Goal: Navigation & Orientation: Find specific page/section

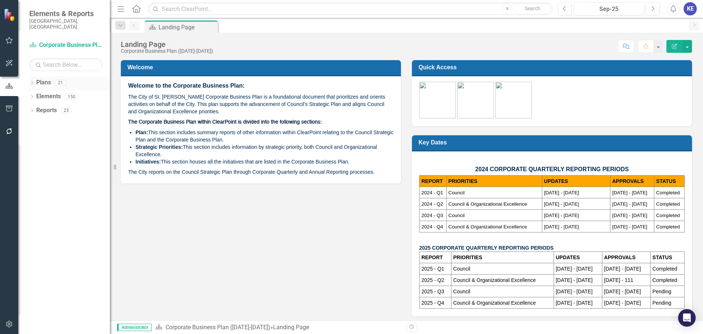
click at [29, 81] on icon "Dropdown" at bounding box center [31, 83] width 5 height 4
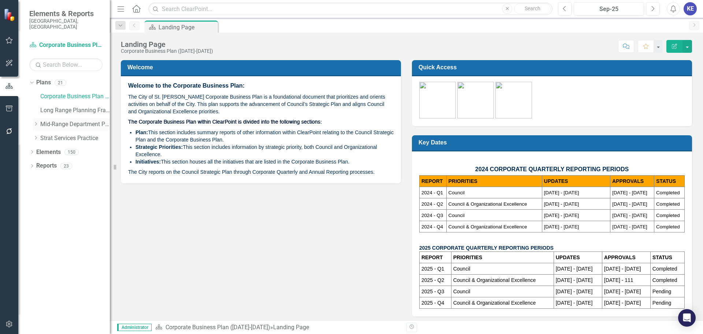
click at [38, 122] on icon "Dropdown" at bounding box center [35, 124] width 5 height 4
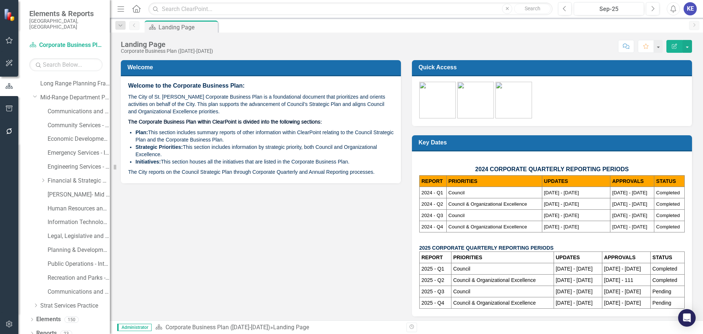
scroll to position [28, 0]
click at [60, 244] on link "Planning & Development - Integrated Business Plan" at bounding box center [79, 248] width 62 height 8
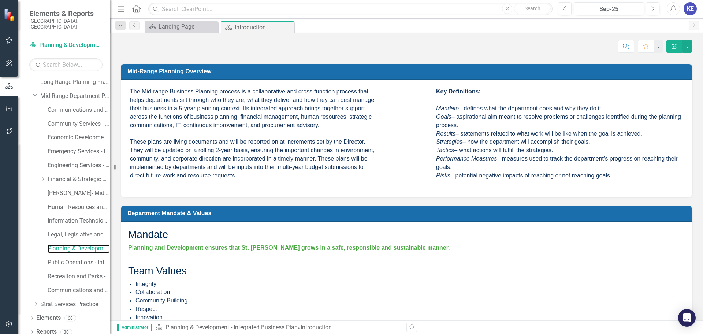
scroll to position [285, 0]
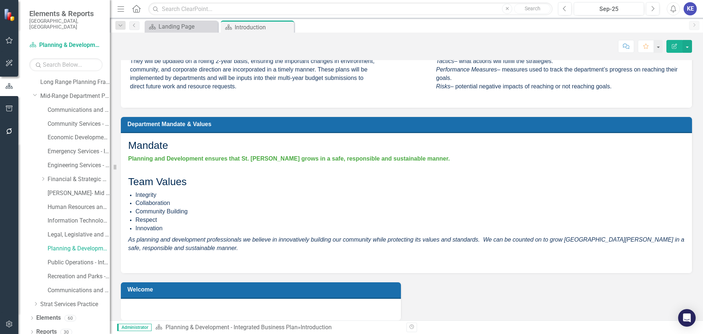
click at [258, 236] on span "As planning and development professionals we believe in innovatively building o…" at bounding box center [303, 239] width 350 height 6
click at [199, 326] on link "Planning & Development - Integrated Business Plan" at bounding box center [232, 326] width 132 height 7
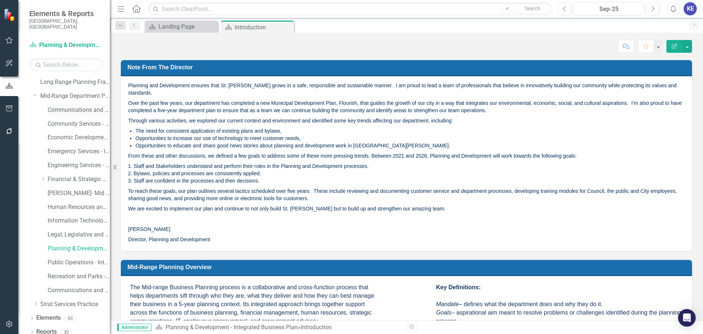
click at [82, 106] on link "Communications and Public Affairs - Integrated Business Plan ([DATE]-[DATE])" at bounding box center [79, 110] width 62 height 8
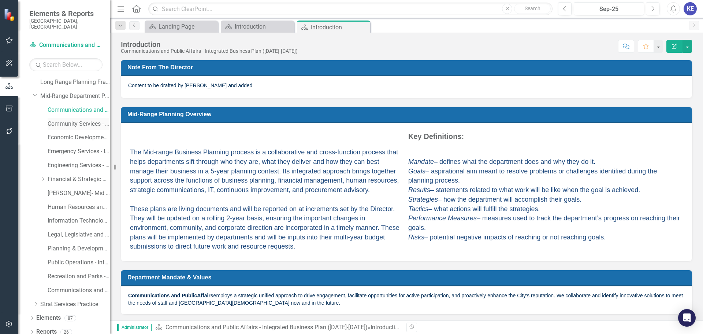
click at [73, 120] on link "Community Services - Integrated Business Plan" at bounding box center [79, 124] width 62 height 8
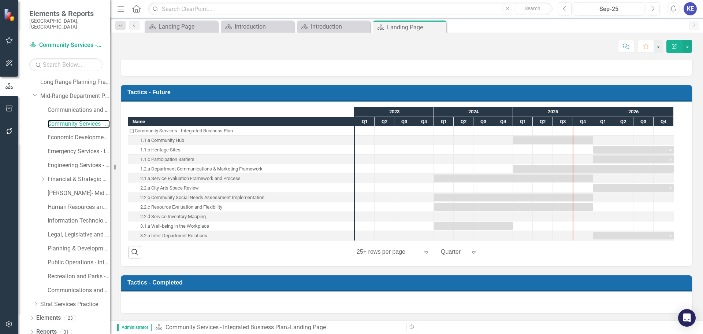
scroll to position [1, 0]
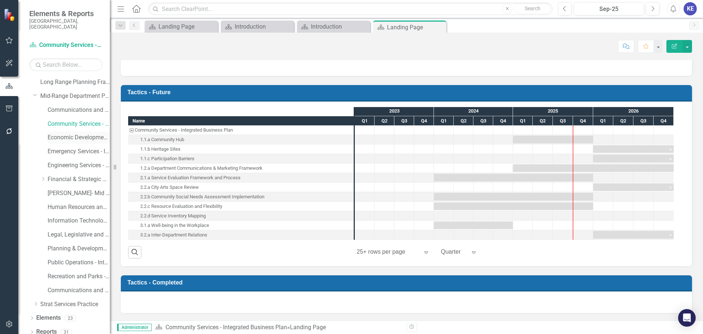
click at [68, 133] on link "Economic Development - Integrated Business Plan" at bounding box center [79, 137] width 62 height 8
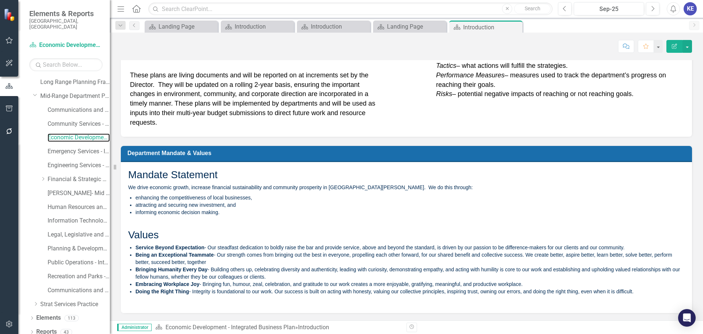
scroll to position [304, 0]
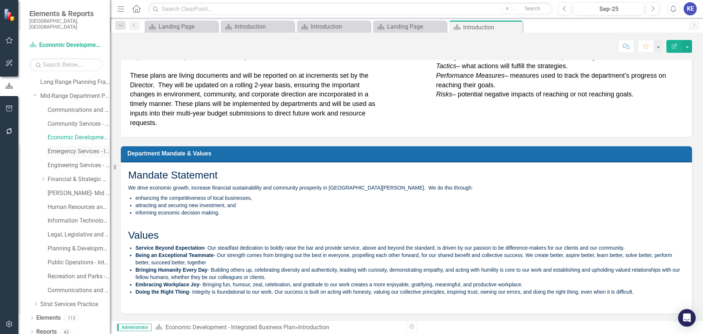
click at [68, 145] on div "Emergency Services - Integrated Business Plan" at bounding box center [79, 151] width 62 height 12
click at [70, 147] on link "Emergency Services - Integrated Business Plan" at bounding box center [79, 151] width 62 height 8
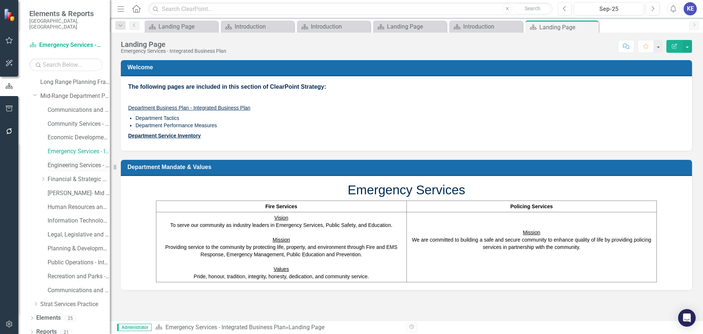
click at [63, 162] on link "Engineering Services - Integrated Business Plan" at bounding box center [79, 165] width 62 height 8
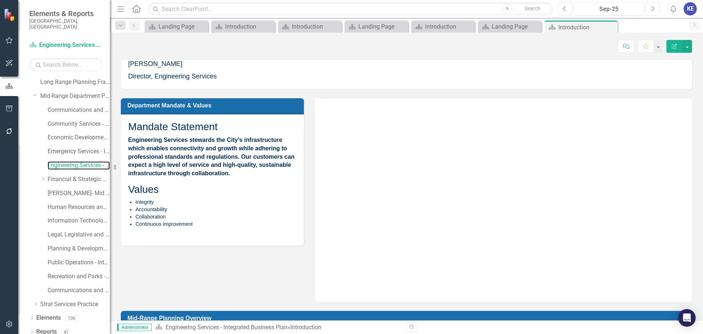
scroll to position [421, 0]
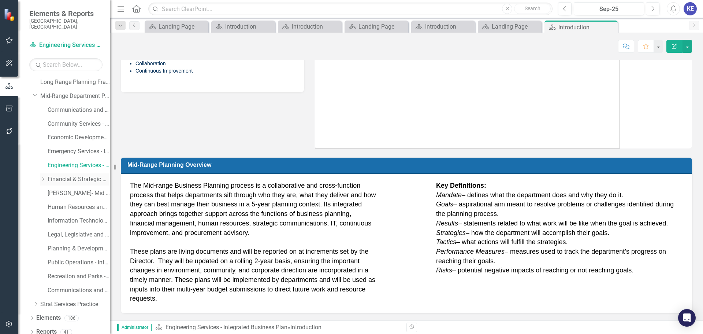
click at [78, 173] on div "Dropdown Financial & Strategic Services - Integrated Business Plan" at bounding box center [75, 179] width 70 height 12
click at [79, 175] on link "Financial & Strategic Services - Integrated Business Plan" at bounding box center [79, 179] width 62 height 8
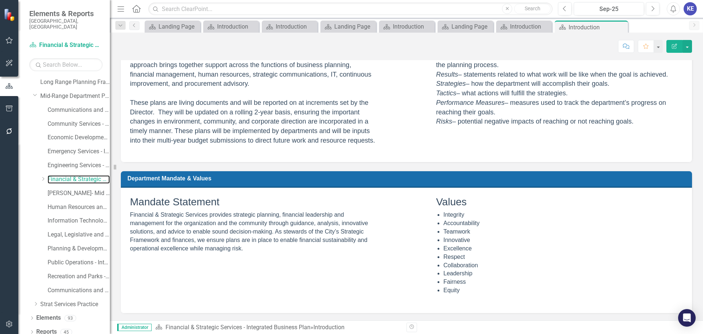
scroll to position [257, 0]
click at [42, 176] on div "Dropdown" at bounding box center [42, 179] width 5 height 6
click at [63, 191] on link "Strategic Services" at bounding box center [82, 193] width 55 height 8
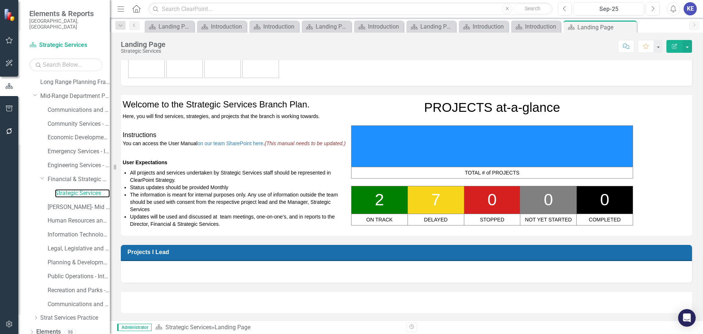
scroll to position [47, 0]
click at [75, 203] on link "[PERSON_NAME]- Mid Range Business Plan" at bounding box center [79, 207] width 62 height 8
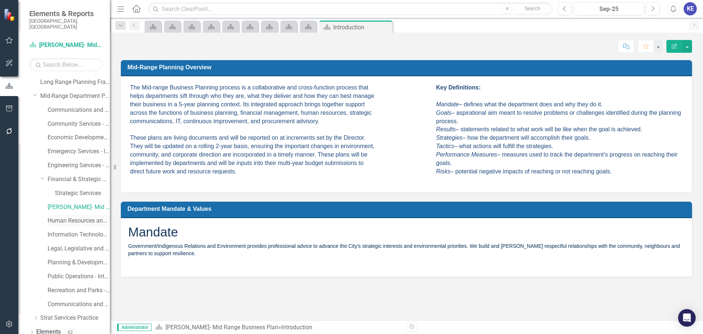
click at [77, 220] on div "Human Resources and Safety - Integrated Business Plan" at bounding box center [79, 221] width 62 height 12
click at [68, 202] on link "Human Resources and Safety - Integrated Business Plan" at bounding box center [79, 206] width 62 height 8
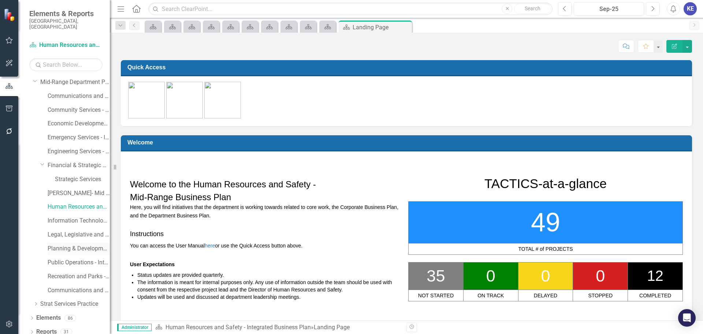
click at [67, 245] on link "Planning & Development - Integrated Business Plan" at bounding box center [79, 248] width 62 height 8
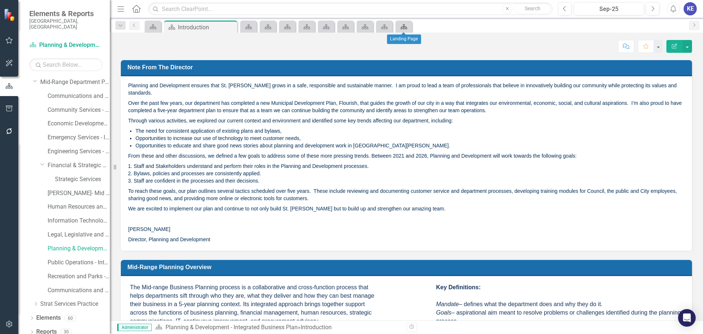
click at [398, 28] on div "Plan" at bounding box center [402, 26] width 10 height 9
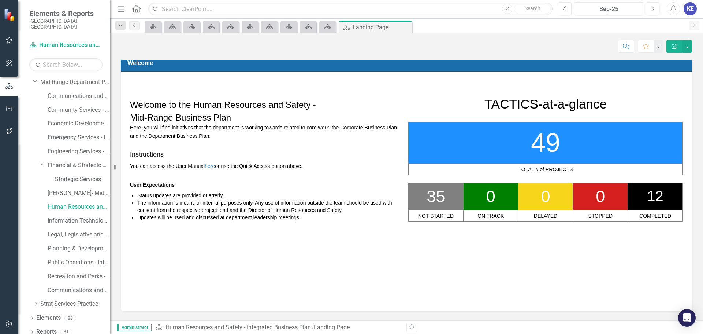
scroll to position [80, 0]
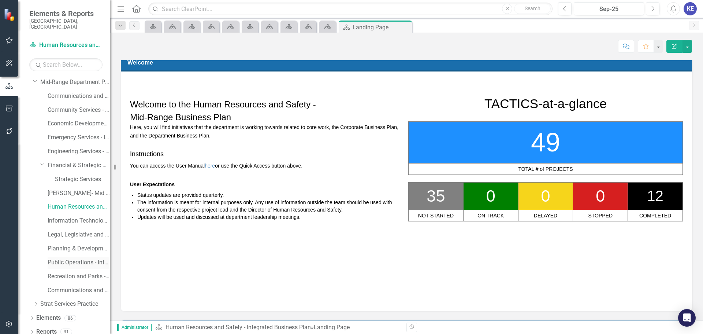
click at [72, 258] on link "Public Operations - Integrated Business Plan" at bounding box center [79, 262] width 62 height 8
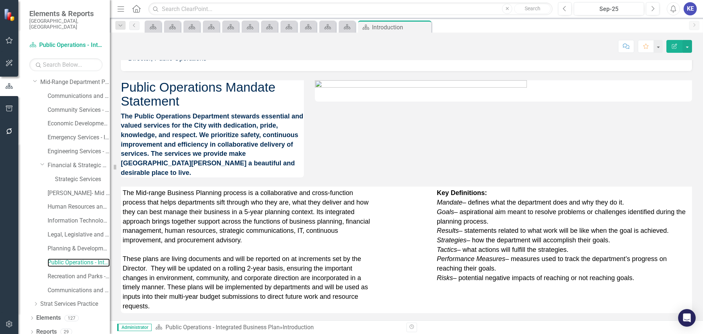
scroll to position [383, 0]
click at [64, 274] on link "Recreation and Parks - Mid Range Business Plan" at bounding box center [79, 276] width 62 height 8
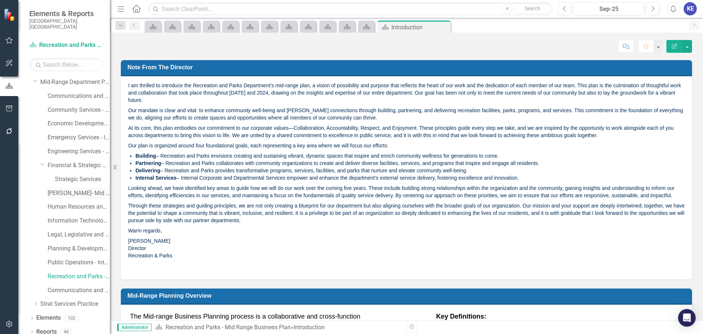
click at [65, 189] on link "[PERSON_NAME]- Mid Range Business Plan" at bounding box center [79, 193] width 62 height 8
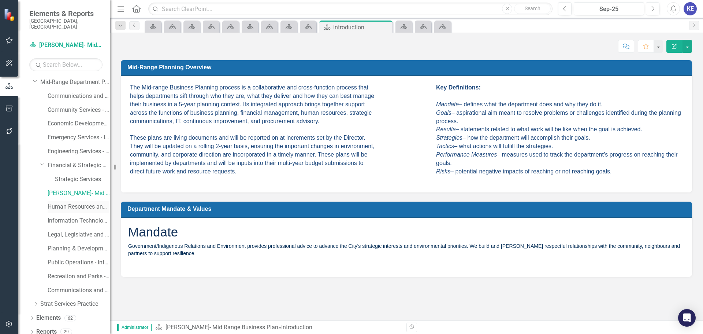
click at [72, 202] on link "Human Resources and Safety - Integrated Business Plan" at bounding box center [79, 206] width 62 height 8
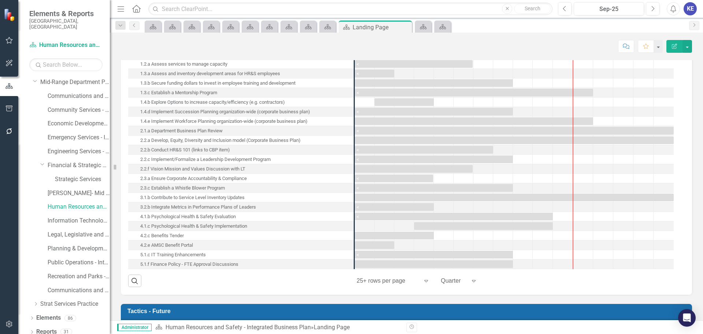
scroll to position [199, 0]
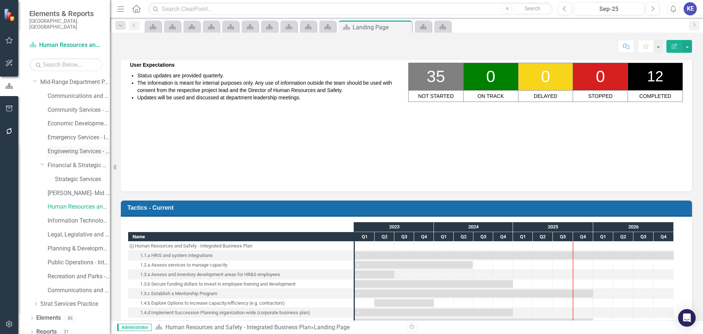
click at [79, 147] on link "Engineering Services - Integrated Business Plan" at bounding box center [79, 151] width 62 height 8
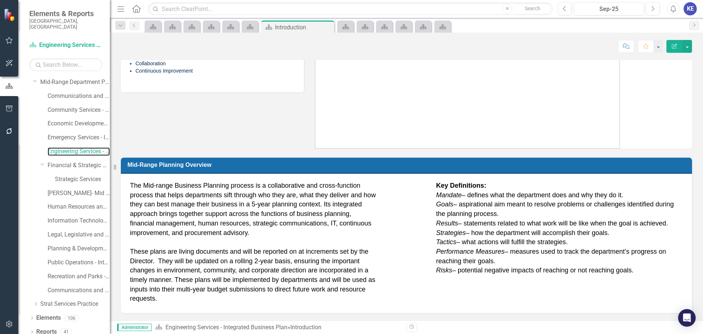
scroll to position [421, 0]
click at [67, 244] on link "Planning & Development - Integrated Business Plan" at bounding box center [79, 248] width 62 height 8
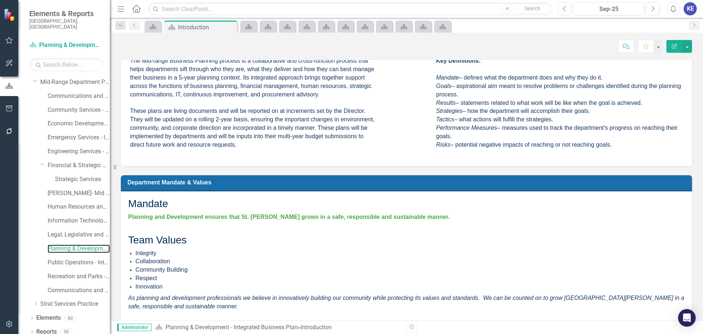
scroll to position [285, 0]
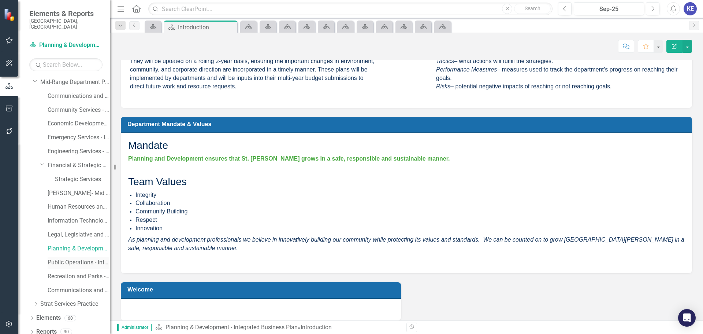
click at [68, 258] on link "Public Operations - Integrated Business Plan" at bounding box center [79, 262] width 62 height 8
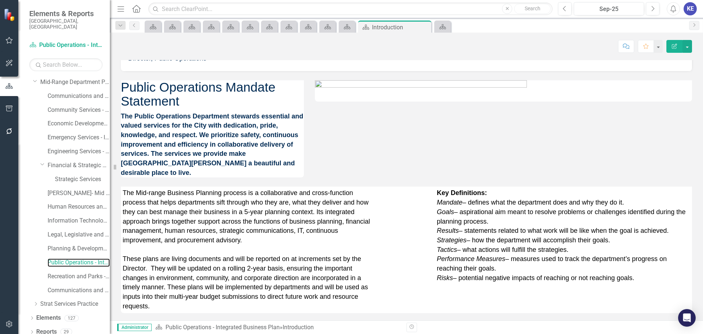
scroll to position [297, 0]
click at [86, 119] on link "Economic Development - Integrated Business Plan" at bounding box center [79, 123] width 62 height 8
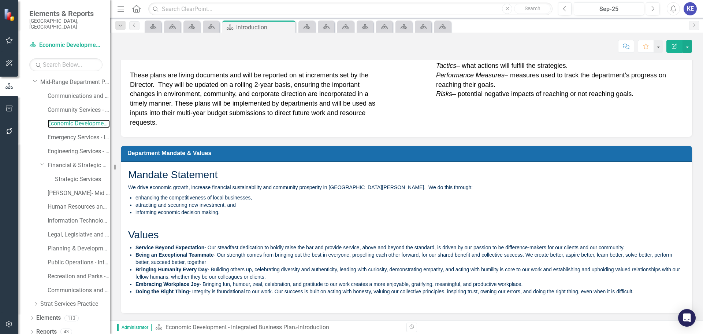
scroll to position [304, 0]
click at [30, 316] on icon "Dropdown" at bounding box center [31, 318] width 5 height 4
click at [55, 258] on link "Strategy Strategies" at bounding box center [58, 262] width 37 height 8
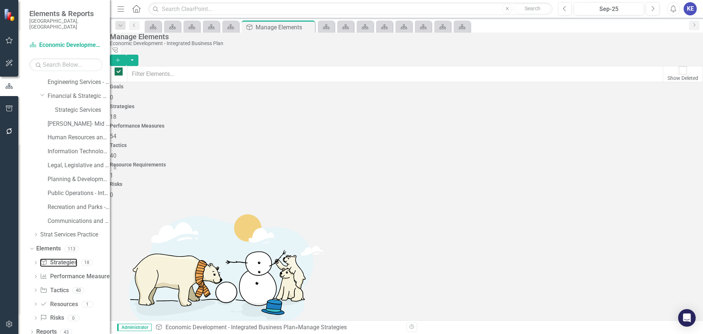
checkbox input "false"
click at [170, 101] on div "Goals 5" at bounding box center [406, 93] width 593 height 18
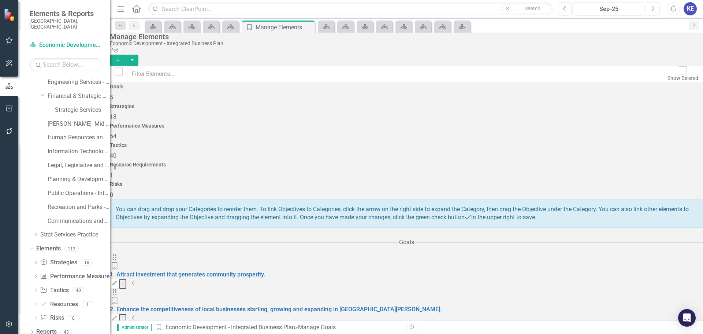
click at [248, 107] on div "Strategies 18" at bounding box center [406, 113] width 593 height 18
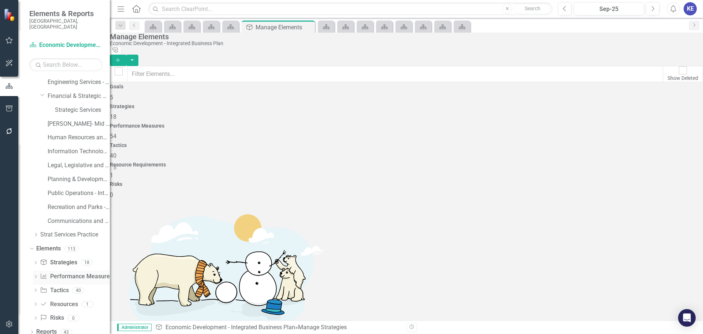
click at [52, 272] on link "Performance Measure Performance Measures" at bounding box center [76, 276] width 72 height 8
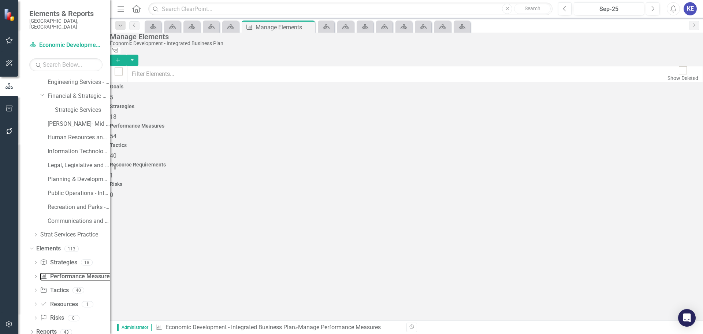
checkbox input "false"
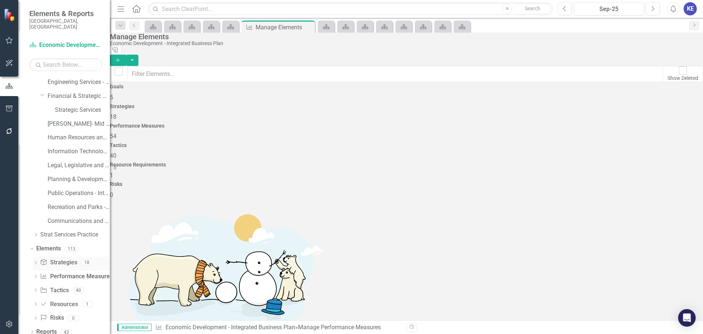
click at [61, 260] on link "Strategy Strategies" at bounding box center [58, 262] width 37 height 8
click at [326, 30] on div "Plan" at bounding box center [325, 26] width 10 height 9
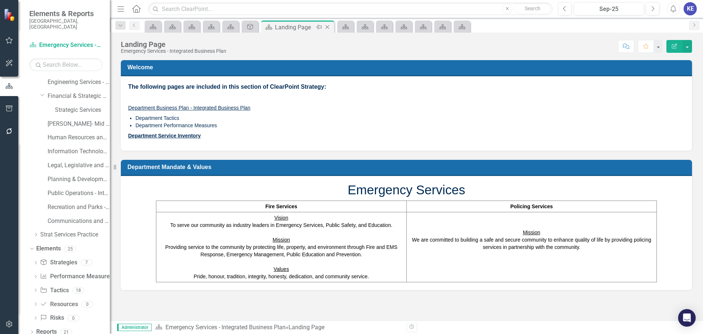
click at [329, 26] on icon "Close" at bounding box center [327, 27] width 7 height 6
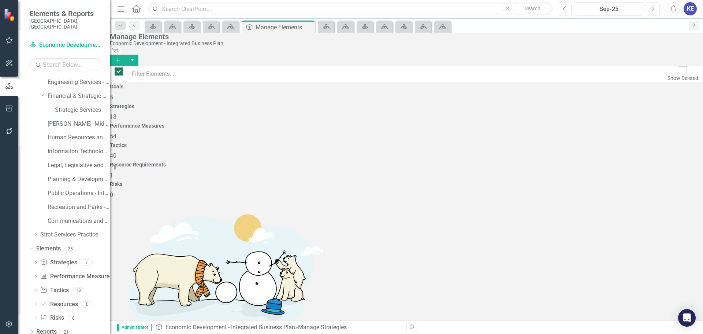
checkbox input "false"
click at [329, 26] on icon "Plan" at bounding box center [326, 27] width 7 height 6
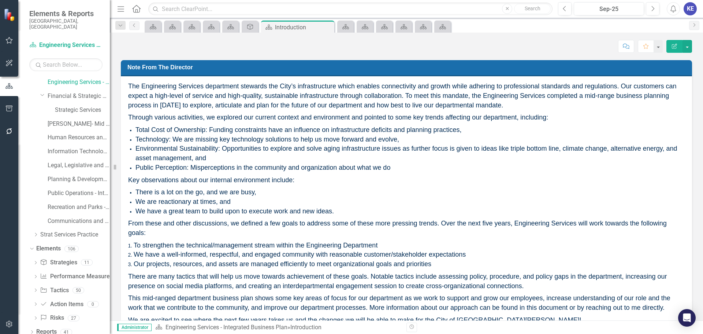
click at [0, 0] on icon "Close" at bounding box center [0, 0] width 0 height 0
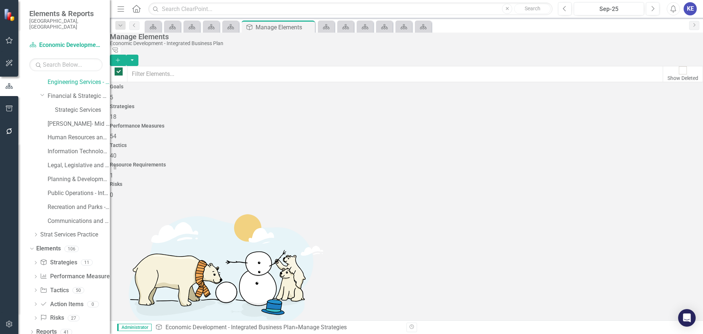
click at [329, 26] on icon "Plan" at bounding box center [326, 27] width 7 height 6
checkbox input "false"
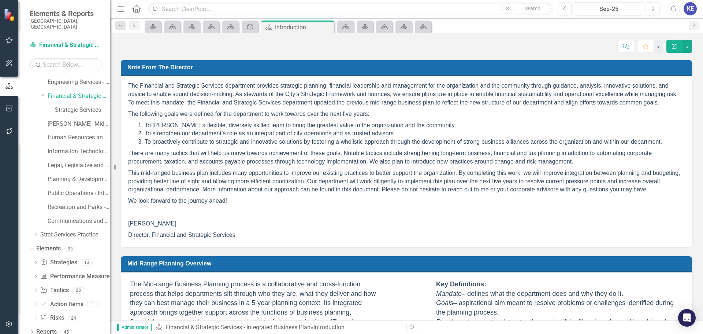
click at [0, 0] on icon "Close" at bounding box center [0, 0] width 0 height 0
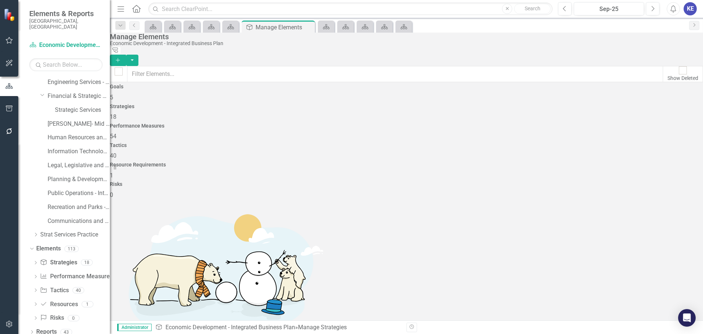
click at [435, 142] on div "Tactics 40" at bounding box center [406, 151] width 593 height 18
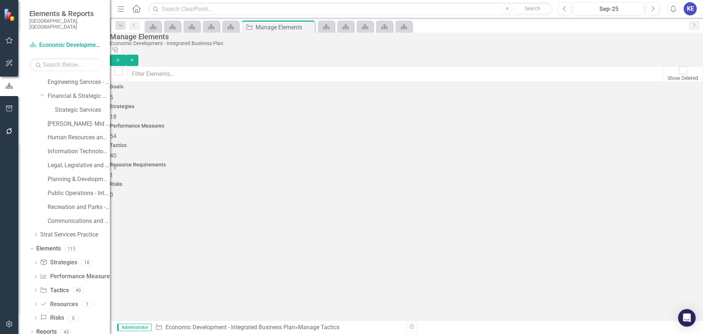
checkbox input "false"
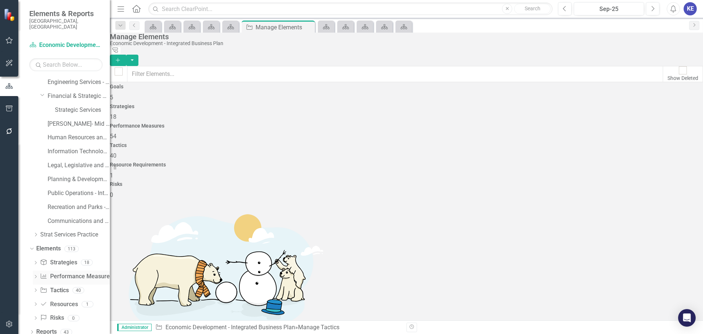
click at [62, 272] on link "Performance Measure Performance Measures" at bounding box center [76, 276] width 72 height 8
click at [60, 258] on link "Strategy Strategies" at bounding box center [58, 262] width 37 height 8
click at [62, 284] on div "Tactic Tactics" at bounding box center [54, 290] width 29 height 12
click at [57, 286] on link "Tactic Tactics" at bounding box center [54, 290] width 29 height 8
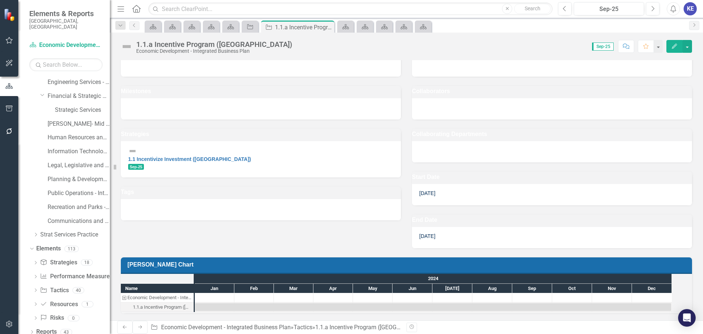
scroll to position [142, 0]
click at [60, 286] on link "Tactic Tactics" at bounding box center [54, 290] width 29 height 8
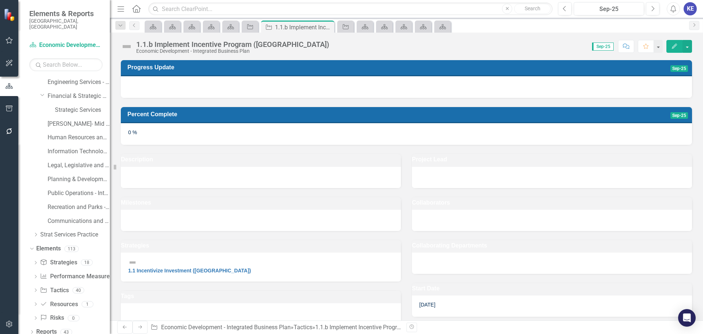
scroll to position [142, 0]
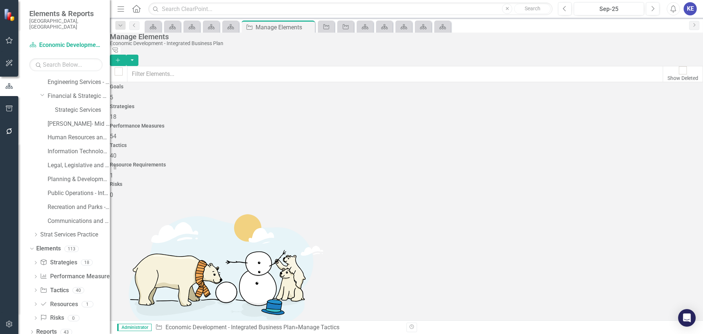
click at [60, 258] on link "Strategy Strategies" at bounding box center [58, 262] width 37 height 8
click at [56, 287] on link "Tactic Tactics" at bounding box center [54, 290] width 29 height 8
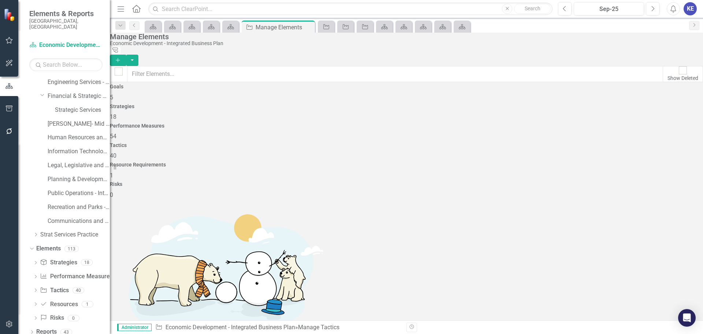
click at [176, 101] on div "Goals 5" at bounding box center [406, 93] width 593 height 18
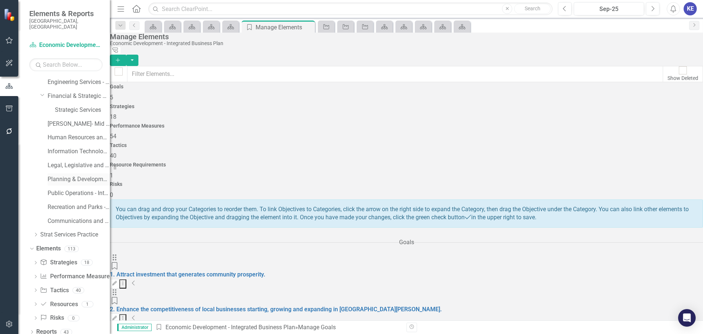
click at [77, 175] on link "Planning & Development - Integrated Business Plan" at bounding box center [79, 179] width 62 height 8
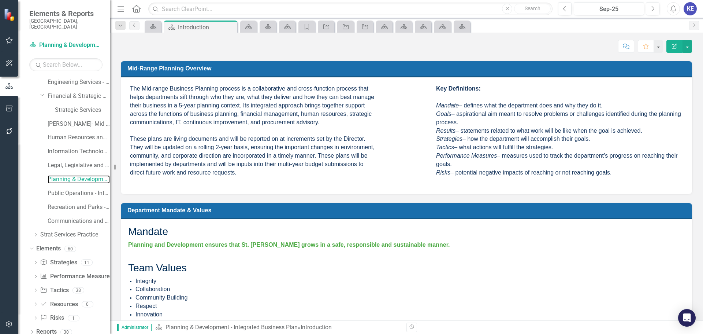
scroll to position [199, 0]
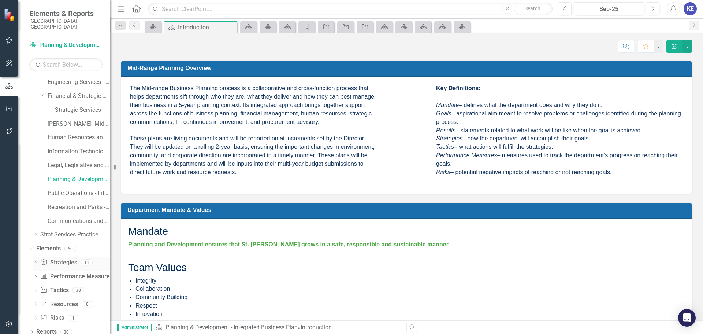
click at [58, 258] on link "Strategy Strategies" at bounding box center [58, 262] width 37 height 8
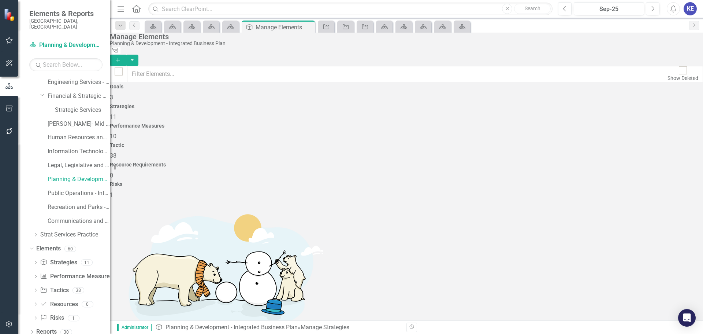
click at [187, 101] on div "Goals 3" at bounding box center [406, 93] width 593 height 18
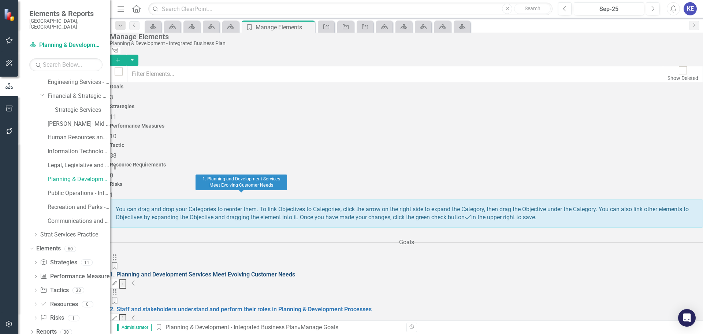
click at [200, 271] on link "1. Planning and Development Services Meet Evolving Customer Needs" at bounding box center [202, 274] width 185 height 7
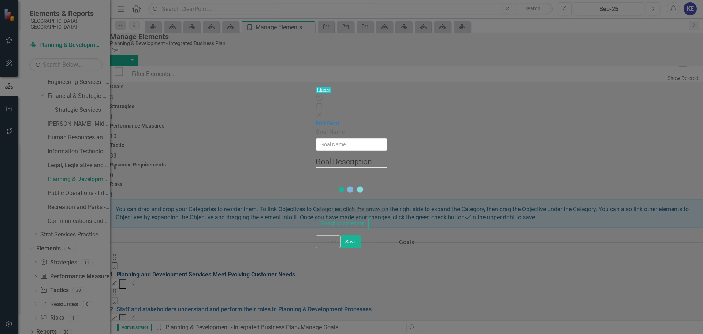
type input "1. Planning and Development Services Meet Evolving Customer Needs"
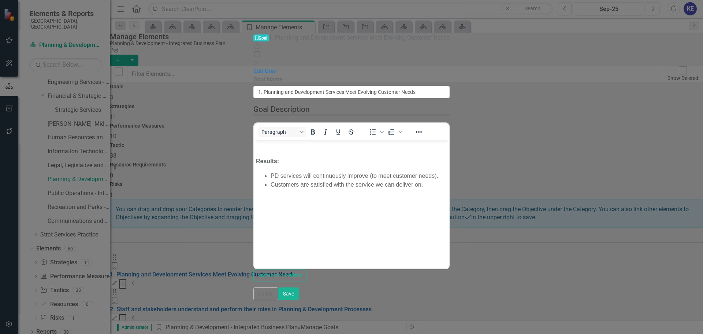
click at [261, 60] on icon "Close" at bounding box center [256, 63] width 7 height 6
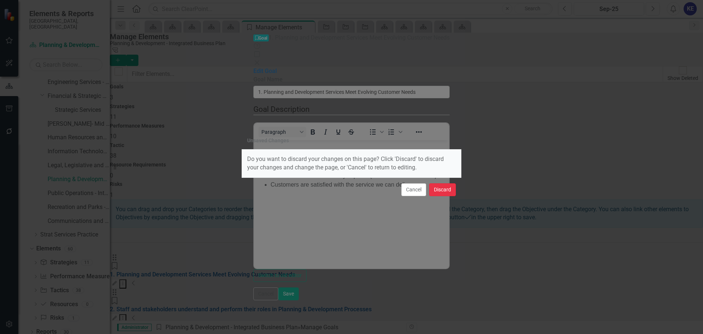
click at [432, 190] on button "Discard" at bounding box center [442, 189] width 27 height 13
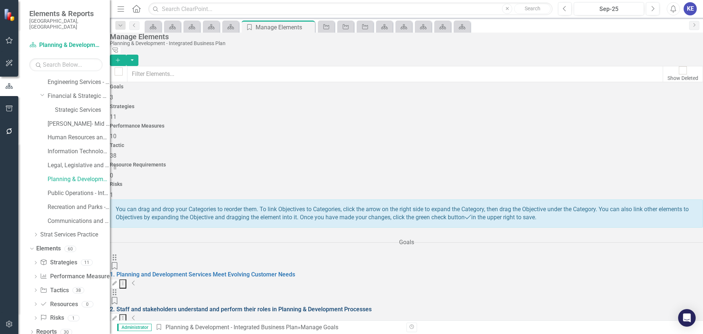
click at [265, 305] on link "2. Staff and stakeholders understand and perform their roles in Planning & Deve…" at bounding box center [241, 308] width 262 height 7
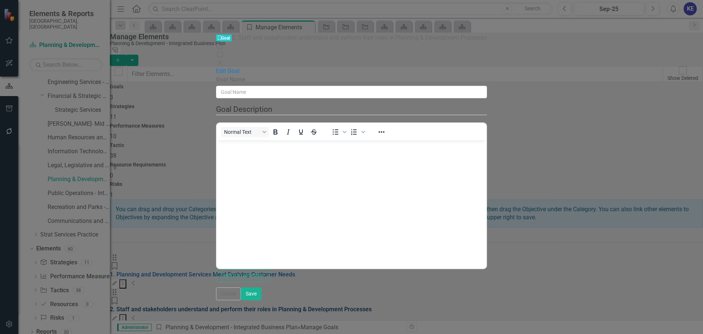
type input "2. Staff and stakeholders understand and perform their roles in Planning & Deve…"
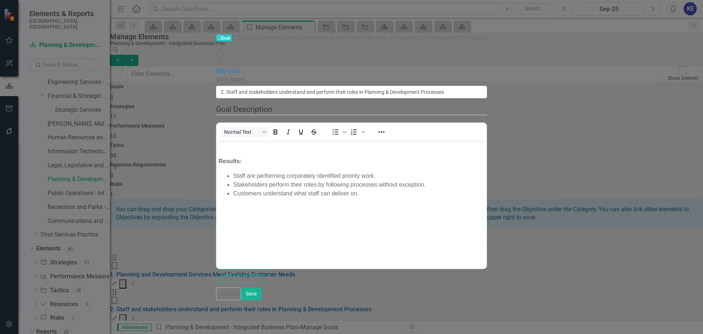
click at [223, 60] on icon "Close" at bounding box center [219, 63] width 7 height 6
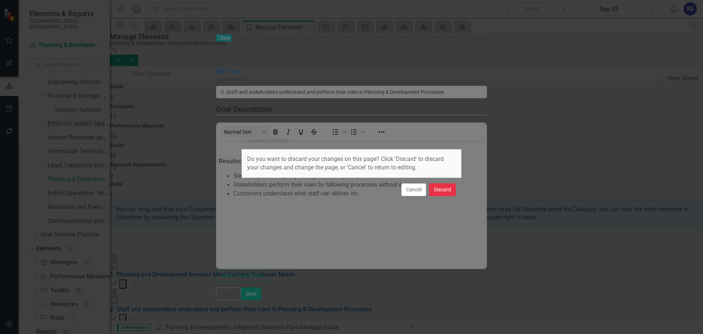
click at [447, 183] on button "Discard" at bounding box center [442, 189] width 27 height 13
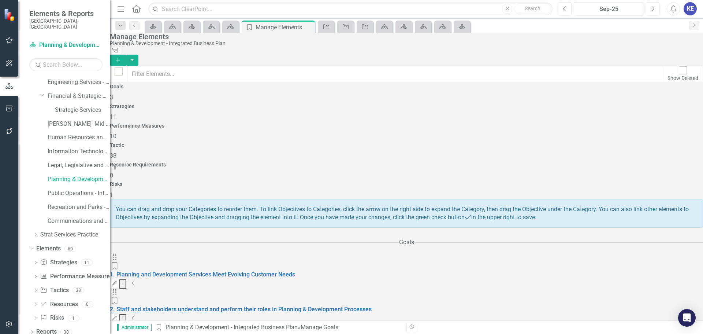
click at [272, 104] on div "Strategies 11" at bounding box center [406, 113] width 593 height 18
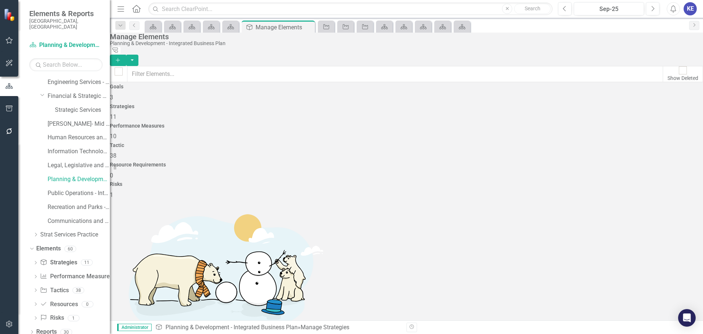
click at [373, 123] on div "Performance Measures 10" at bounding box center [406, 132] width 593 height 18
click at [256, 104] on div "Strategies 11" at bounding box center [406, 113] width 593 height 18
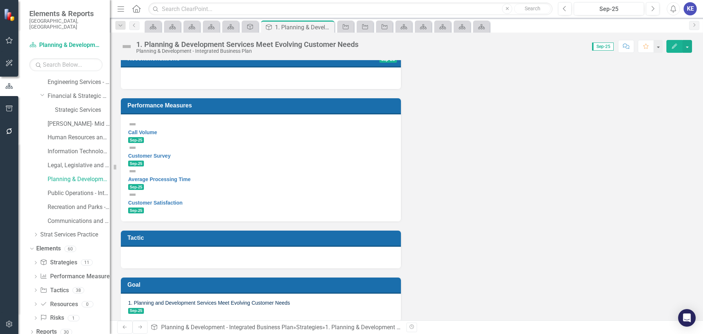
scroll to position [156, 0]
click at [162, 124] on div "Call Volume Sep-25" at bounding box center [260, 131] width 265 height 23
click at [157, 132] on link "Call Volume" at bounding box center [142, 132] width 29 height 6
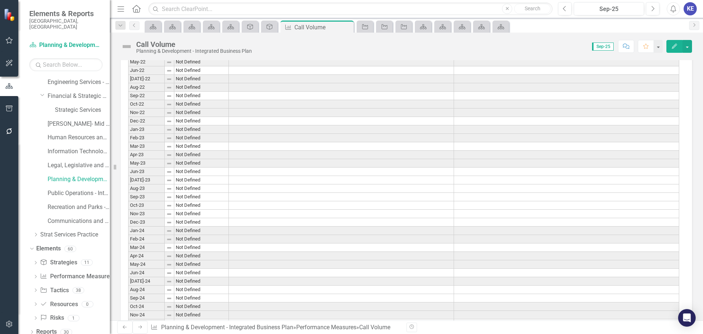
scroll to position [1322, 0]
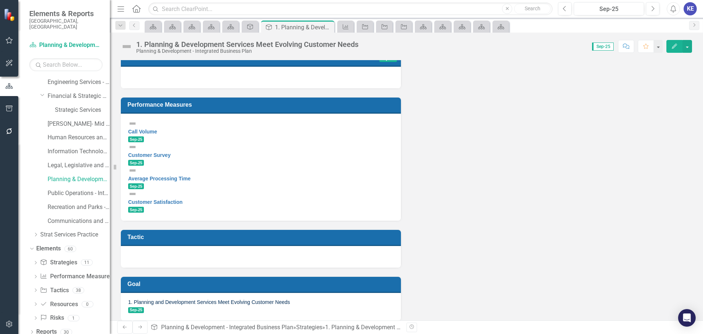
scroll to position [114, 0]
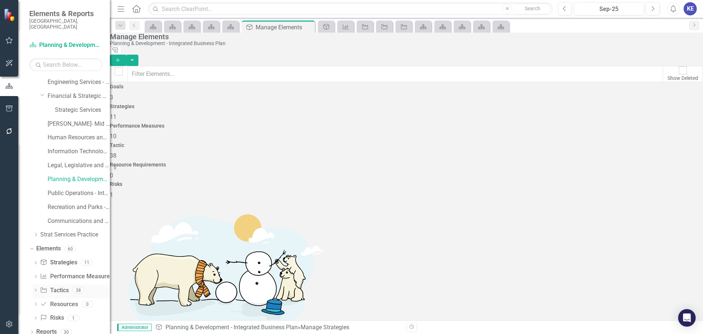
click at [60, 286] on link "Tactic Tactics" at bounding box center [54, 290] width 29 height 8
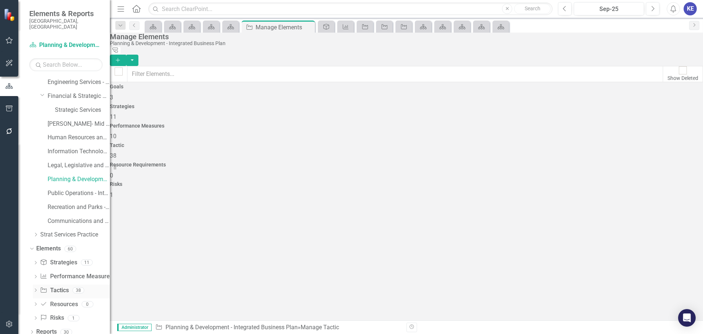
checkbox input "false"
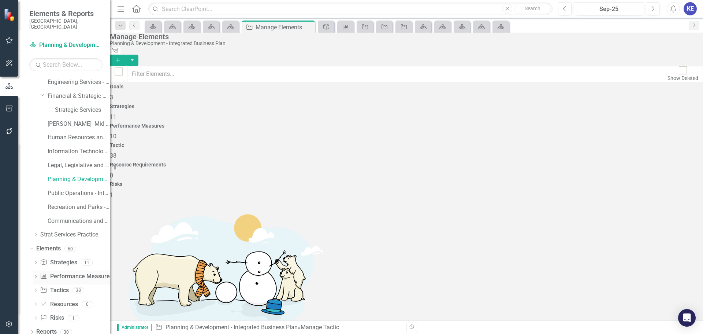
click at [62, 272] on link "Performance Measure Performance Measures" at bounding box center [76, 276] width 72 height 8
